Goal: Task Accomplishment & Management: Manage account settings

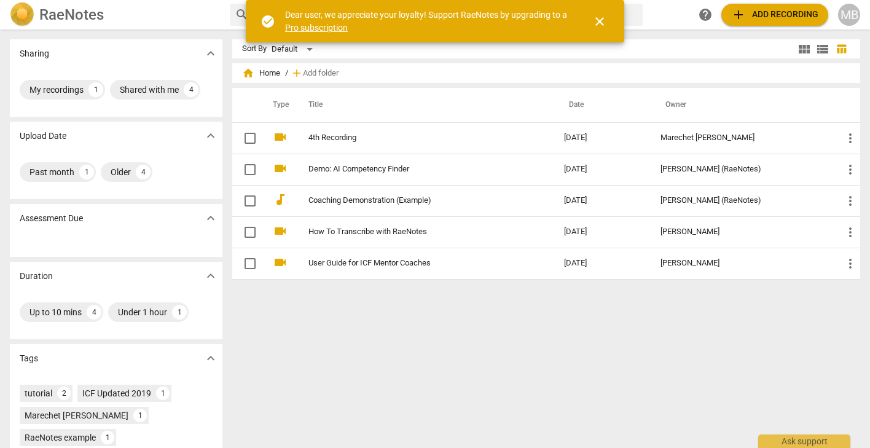
click at [63, 22] on h2 "RaeNotes" at bounding box center [71, 14] width 64 height 17
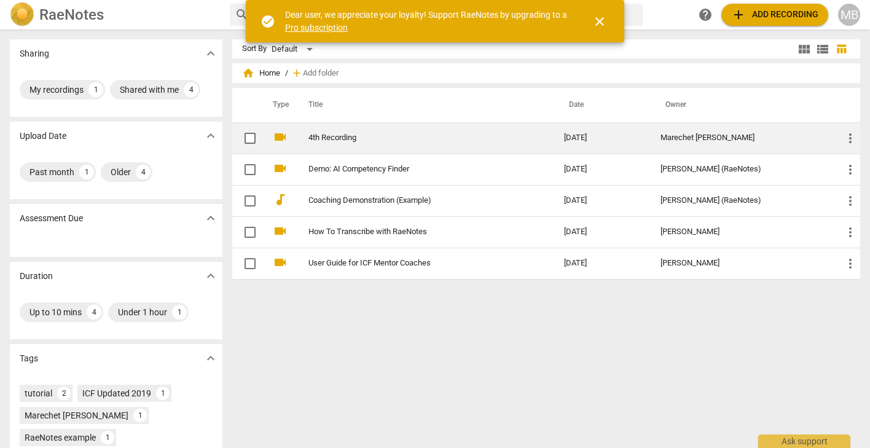
click at [248, 136] on input "checkbox" at bounding box center [250, 138] width 26 height 15
checkbox input "false"
click at [845, 136] on span "more_vert" at bounding box center [850, 138] width 15 height 15
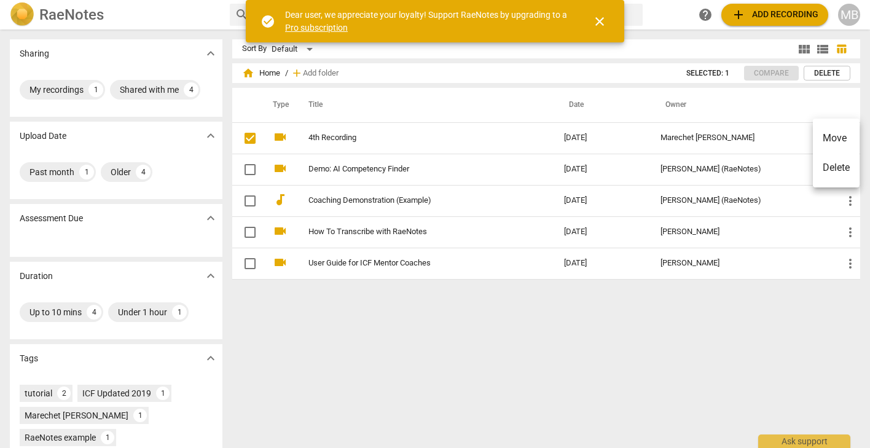
click at [837, 169] on li "Delete" at bounding box center [836, 167] width 47 height 29
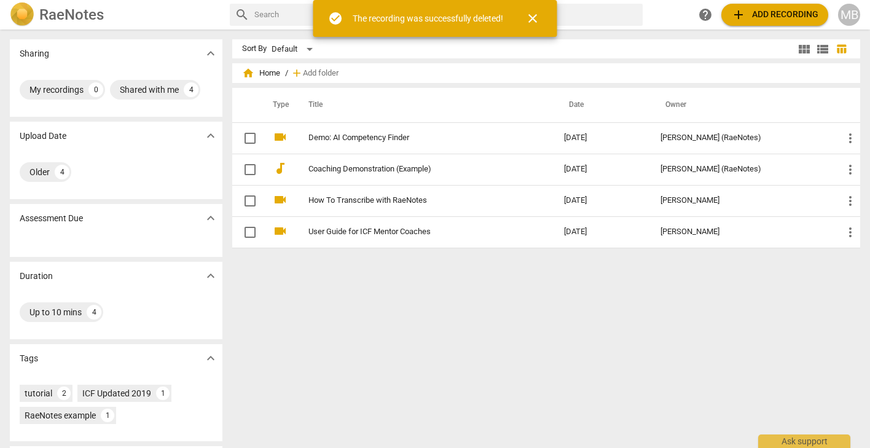
click at [547, 23] on span "close" at bounding box center [532, 18] width 29 height 15
